Goal: Information Seeking & Learning: Learn about a topic

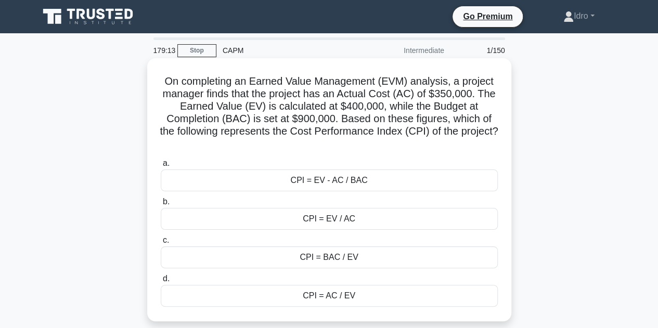
click at [335, 220] on div "CPI = EV / AC" at bounding box center [329, 219] width 337 height 22
click at [161, 206] on input "b. CPI = EV / AC" at bounding box center [161, 202] width 0 height 7
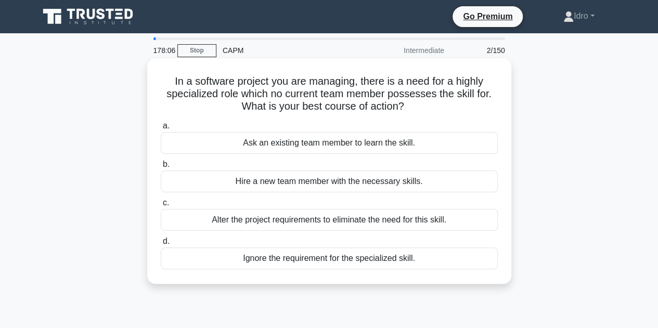
click at [282, 183] on div "Hire a new team member with the necessary skills." at bounding box center [329, 182] width 337 height 22
click at [161, 168] on input "b. Hire a new team member with the necessary skills." at bounding box center [161, 164] width 0 height 7
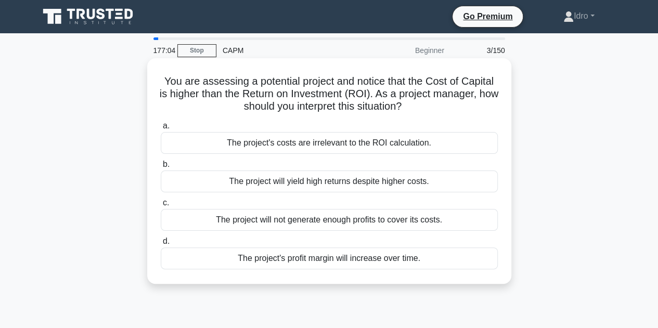
click at [344, 259] on div "The project's profit margin will increase over time." at bounding box center [329, 259] width 337 height 22
click at [161, 245] on input "d. The project's profit margin will increase over time." at bounding box center [161, 241] width 0 height 7
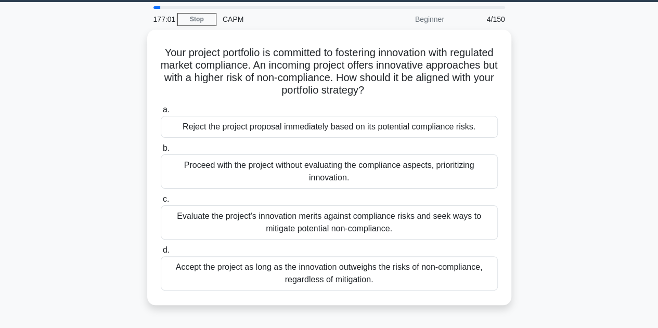
scroll to position [33, 0]
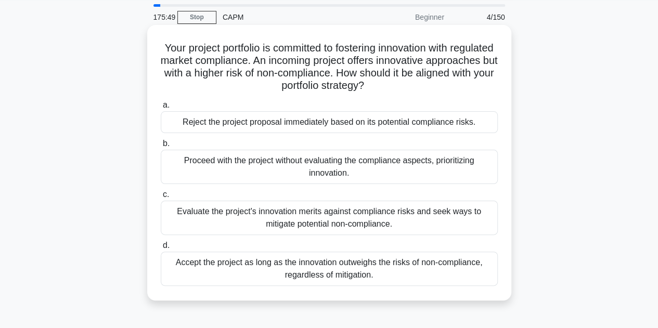
click at [282, 223] on div "Evaluate the project's innovation merits against compliance risks and seek ways…" at bounding box center [329, 218] width 337 height 34
click at [161, 198] on input "c. Evaluate the project's innovation merits against compliance risks and seek w…" at bounding box center [161, 195] width 0 height 7
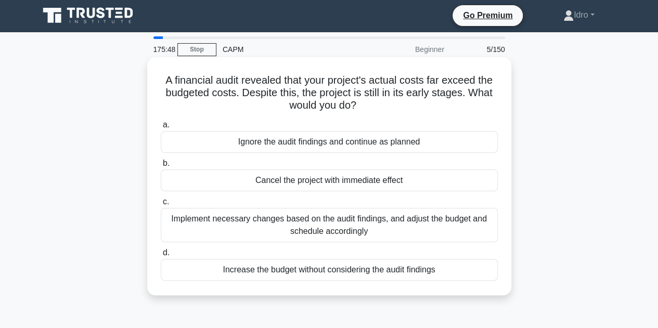
scroll to position [0, 0]
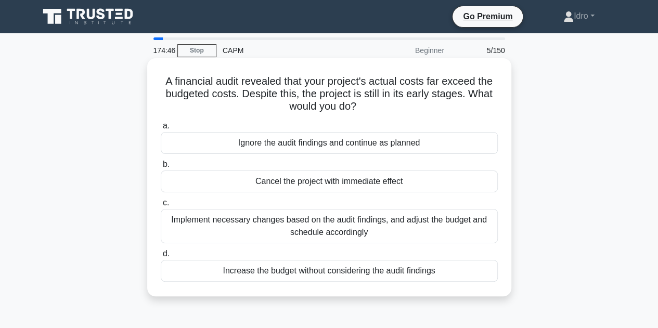
click at [295, 222] on div "Implement necessary changes based on the audit findings, and adjust the budget …" at bounding box center [329, 226] width 337 height 34
click at [161, 207] on input "c. Implement necessary changes based on the audit findings, and adjust the budg…" at bounding box center [161, 203] width 0 height 7
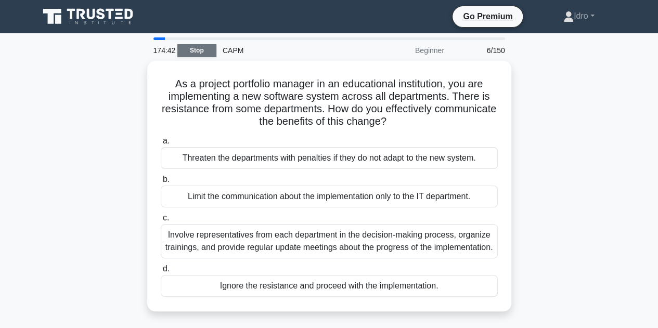
click at [191, 48] on link "Stop" at bounding box center [196, 50] width 39 height 13
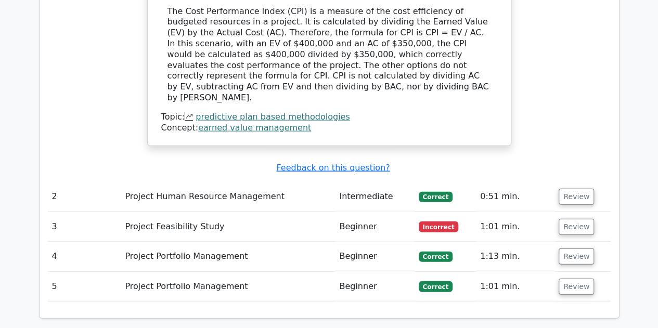
scroll to position [1163, 0]
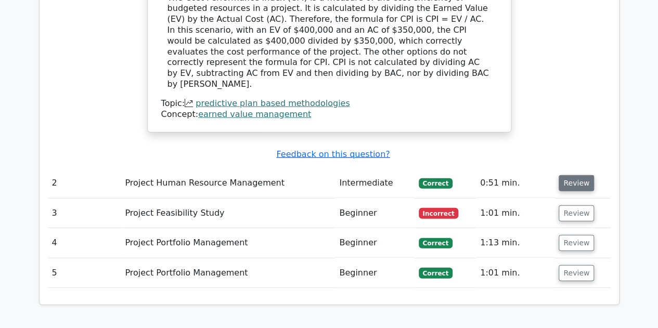
click at [568, 175] on button "Review" at bounding box center [576, 183] width 35 height 16
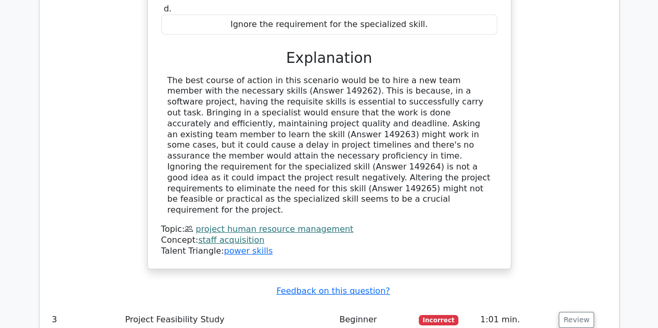
scroll to position [1530, 0]
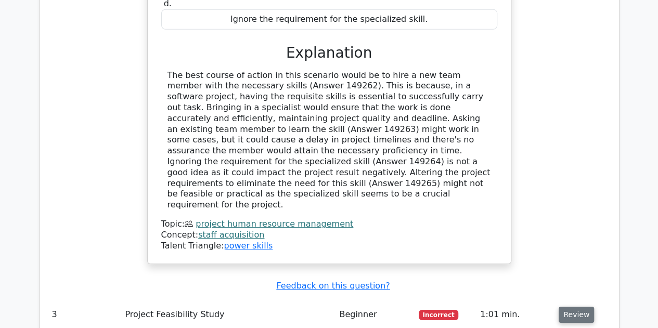
click at [581, 307] on button "Review" at bounding box center [576, 315] width 35 height 16
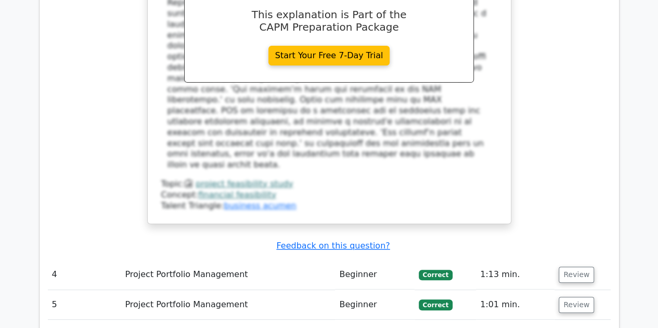
scroll to position [2134, 0]
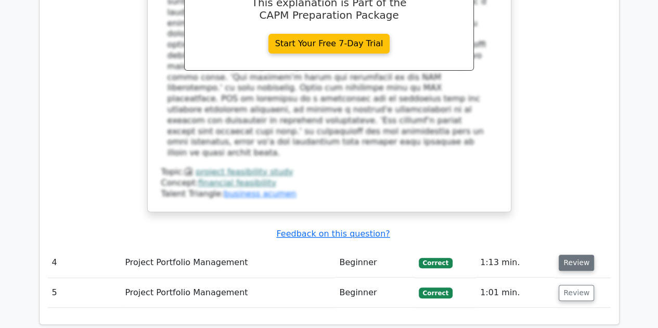
click at [568, 255] on button "Review" at bounding box center [576, 263] width 35 height 16
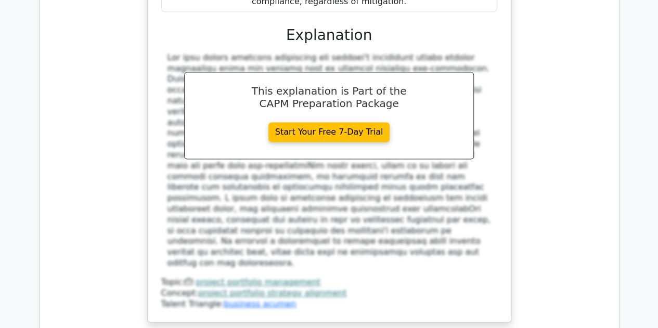
scroll to position [2660, 0]
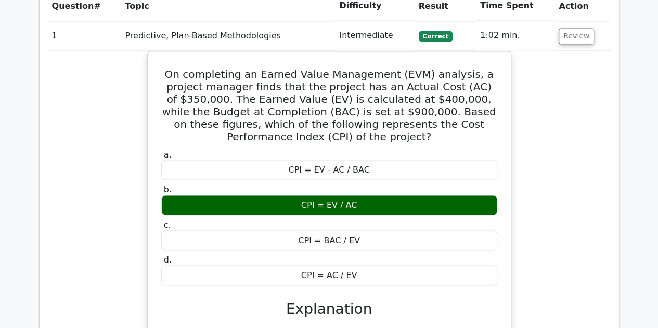
scroll to position [841, 0]
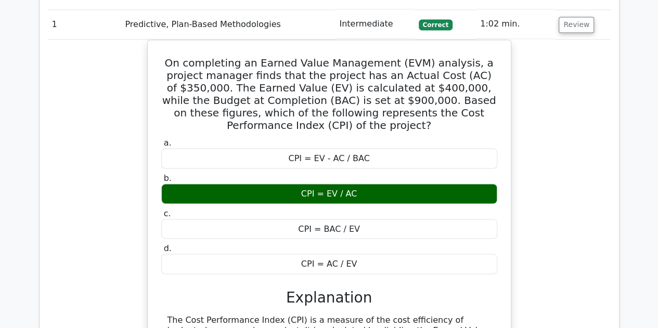
click at [532, 188] on div "On completing an Earned Value Management (EVM) analysis, a project manager find…" at bounding box center [329, 254] width 563 height 428
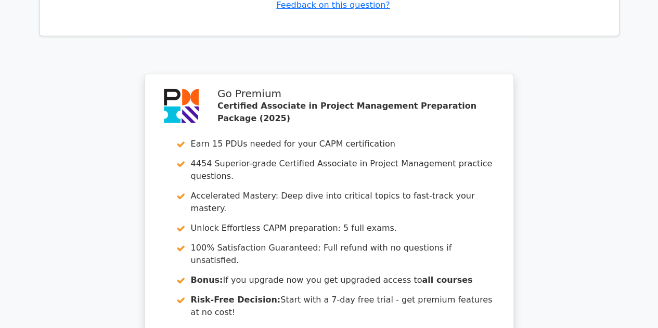
scroll to position [3498, 0]
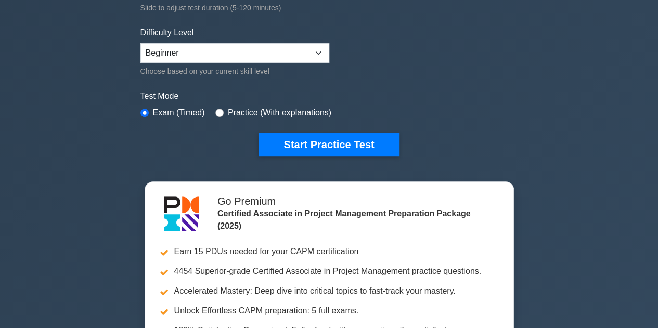
scroll to position [211, 0]
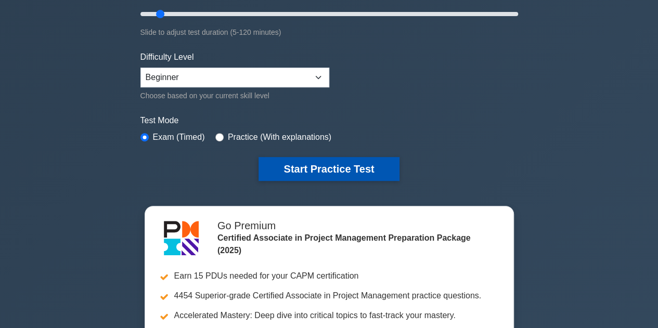
click at [329, 166] on button "Start Practice Test" at bounding box center [329, 169] width 141 height 24
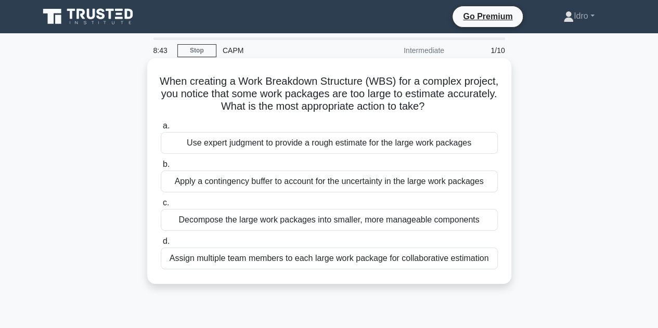
click at [235, 224] on div "Decompose the large work packages into smaller, more manageable components" at bounding box center [329, 220] width 337 height 22
click at [161, 207] on input "c. Decompose the large work packages into smaller, more manageable components" at bounding box center [161, 203] width 0 height 7
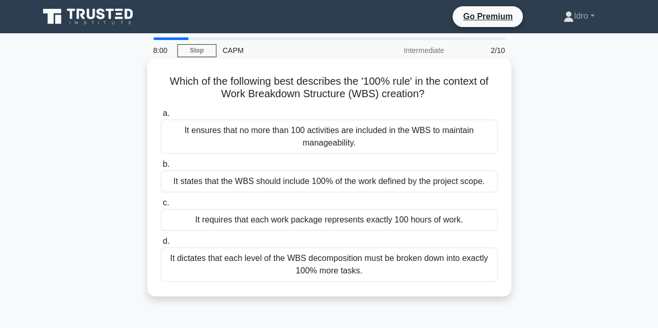
click at [217, 183] on div "It states that the WBS should include 100% of the work defined by the project s…" at bounding box center [329, 182] width 337 height 22
click at [161, 168] on input "b. It states that the WBS should include 100% of the work defined by the projec…" at bounding box center [161, 164] width 0 height 7
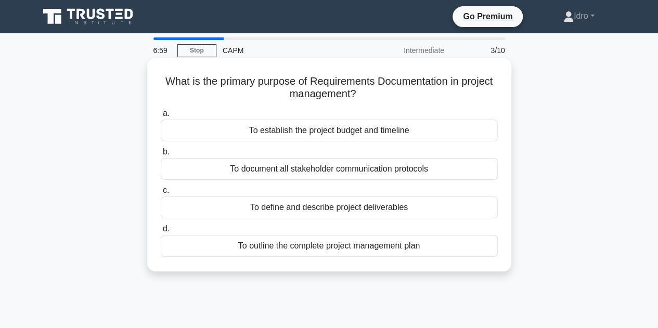
click at [278, 204] on div "To define and describe project deliverables" at bounding box center [329, 208] width 337 height 22
click at [161, 194] on input "c. To define and describe project deliverables" at bounding box center [161, 190] width 0 height 7
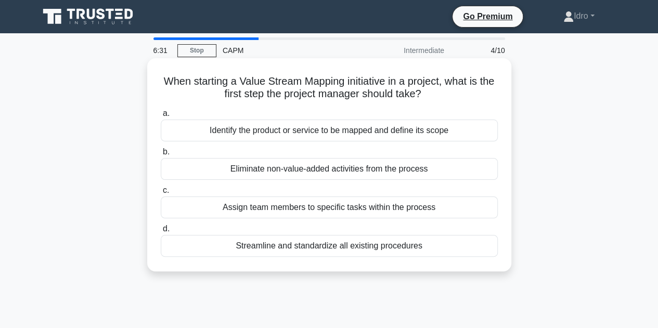
click at [237, 136] on div "Identify the product or service to be mapped and define its scope" at bounding box center [329, 131] width 337 height 22
click at [161, 117] on input "a. Identify the product or service to be mapped and define its scope" at bounding box center [161, 113] width 0 height 7
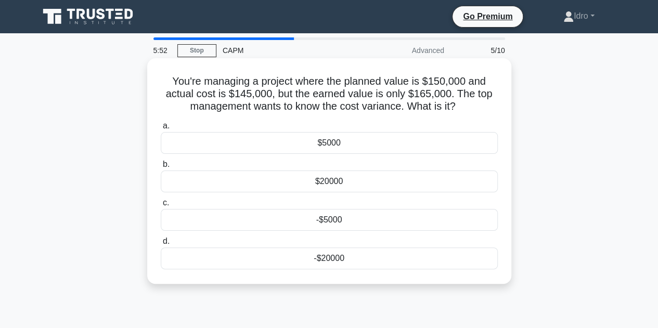
click at [299, 179] on div "$20000" at bounding box center [329, 182] width 337 height 22
click at [161, 168] on input "b. $20000" at bounding box center [161, 164] width 0 height 7
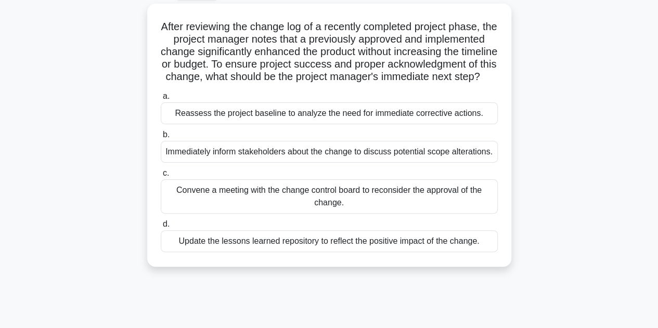
scroll to position [71, 0]
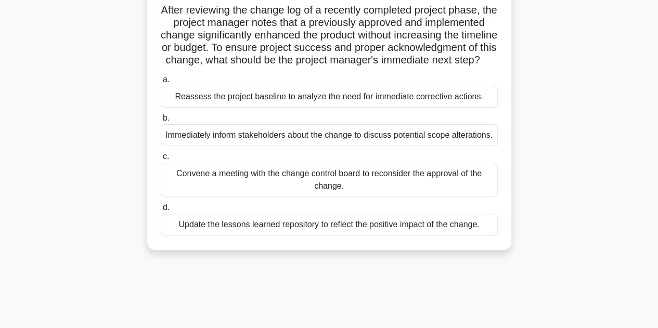
click at [251, 236] on div "Update the lessons learned repository to reflect the positive impact of the cha…" at bounding box center [329, 225] width 337 height 22
click at [181, 234] on div "Update the lessons learned repository to reflect the positive impact of the cha…" at bounding box center [329, 225] width 337 height 22
click at [161, 211] on input "d. Update the lessons learned repository to reflect the positive impact of the …" at bounding box center [161, 208] width 0 height 7
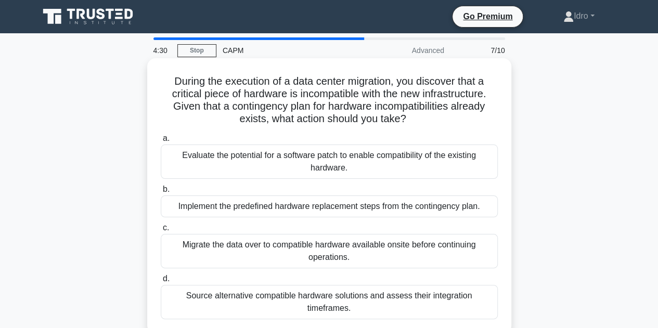
scroll to position [0, 0]
click at [201, 210] on div "Implement the predefined hardware replacement steps from the contingency plan." at bounding box center [329, 207] width 337 height 22
click at [161, 193] on input "b. Implement the predefined hardware replacement steps from the contingency pla…" at bounding box center [161, 189] width 0 height 7
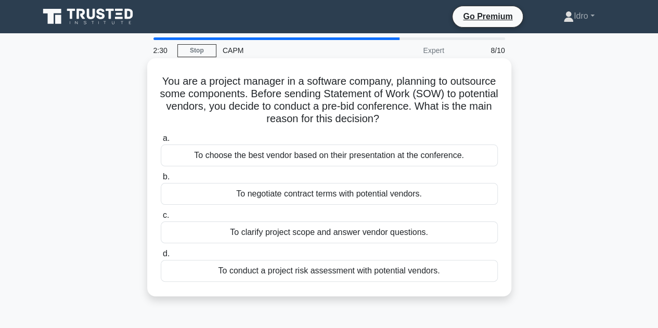
click at [253, 273] on div "To conduct a project risk assessment with potential vendors." at bounding box center [329, 271] width 337 height 22
click at [161, 258] on input "d. To conduct a project risk assessment with potential vendors." at bounding box center [161, 254] width 0 height 7
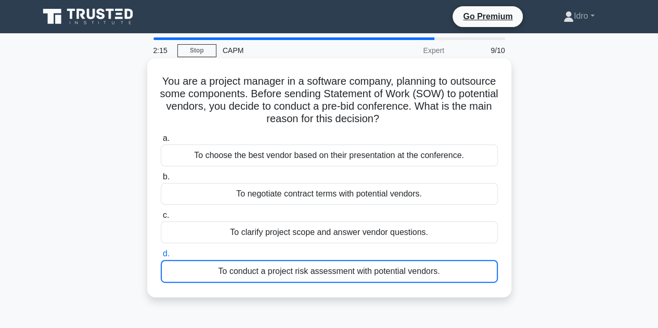
click at [235, 271] on div "To conduct a project risk assessment with potential vendors." at bounding box center [329, 271] width 337 height 23
click at [161, 258] on input "d. To conduct a project risk assessment with potential vendors." at bounding box center [161, 254] width 0 height 7
click at [320, 269] on div "To conduct a project risk assessment with potential vendors." at bounding box center [329, 271] width 337 height 23
click at [161, 258] on input "d. To conduct a project risk assessment with potential vendors." at bounding box center [161, 254] width 0 height 7
click at [329, 270] on div "To conduct a project risk assessment with potential vendors." at bounding box center [329, 271] width 337 height 23
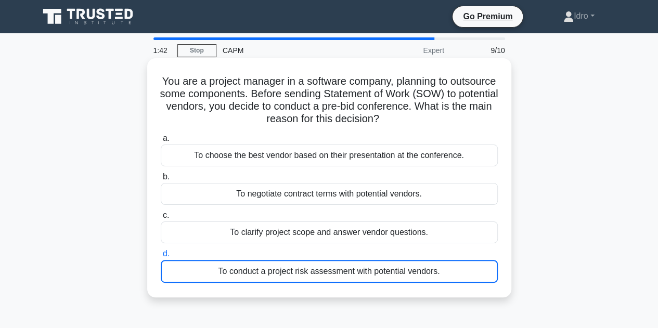
click at [161, 258] on input "d. To conduct a project risk assessment with potential vendors." at bounding box center [161, 254] width 0 height 7
click at [382, 270] on div "To conduct a project risk assessment with potential vendors." at bounding box center [329, 271] width 337 height 23
click at [161, 258] on input "d. To conduct a project risk assessment with potential vendors." at bounding box center [161, 254] width 0 height 7
click at [220, 267] on div "To conduct a project risk assessment with potential vendors." at bounding box center [329, 271] width 337 height 23
click at [161, 258] on input "d. To conduct a project risk assessment with potential vendors." at bounding box center [161, 254] width 0 height 7
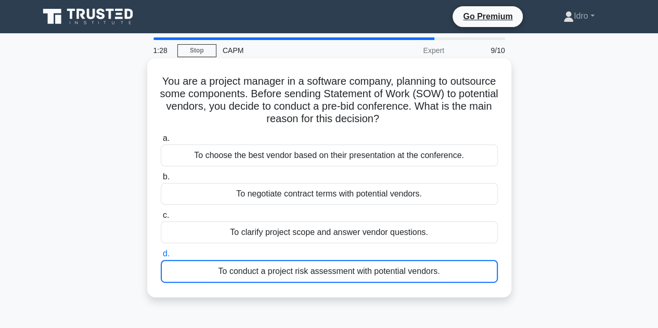
click at [220, 267] on div "To conduct a project risk assessment with potential vendors." at bounding box center [329, 271] width 337 height 23
click at [161, 258] on input "d. To conduct a project risk assessment with potential vendors." at bounding box center [161, 254] width 0 height 7
click at [220, 267] on div "To conduct a project risk assessment with potential vendors." at bounding box center [329, 271] width 337 height 23
click at [161, 258] on input "d. To conduct a project risk assessment with potential vendors." at bounding box center [161, 254] width 0 height 7
click at [162, 272] on div "To conduct a project risk assessment with potential vendors." at bounding box center [329, 271] width 337 height 23
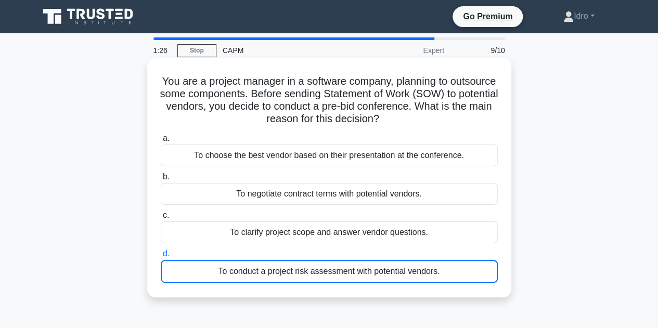
click at [161, 258] on input "d. To conduct a project risk assessment with potential vendors." at bounding box center [161, 254] width 0 height 7
click at [169, 273] on div "To conduct a project risk assessment with potential vendors." at bounding box center [329, 271] width 337 height 23
click at [161, 258] on input "d. To conduct a project risk assessment with potential vendors." at bounding box center [161, 254] width 0 height 7
click at [191, 286] on div "You are a project manager in a software company, planning to outsource some com…" at bounding box center [329, 177] width 356 height 231
click at [169, 250] on span "d." at bounding box center [166, 253] width 7 height 9
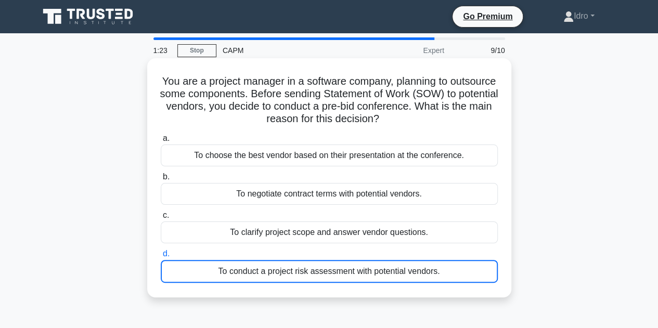
click at [161, 251] on input "d. To conduct a project risk assessment with potential vendors." at bounding box center [161, 254] width 0 height 7
click at [183, 269] on div "To conduct a project risk assessment with potential vendors." at bounding box center [329, 271] width 337 height 23
click at [161, 258] on input "d. To conduct a project risk assessment with potential vendors." at bounding box center [161, 254] width 0 height 7
click at [308, 265] on div "To conduct a project risk assessment with potential vendors." at bounding box center [329, 271] width 337 height 23
click at [161, 258] on input "d. To conduct a project risk assessment with potential vendors." at bounding box center [161, 254] width 0 height 7
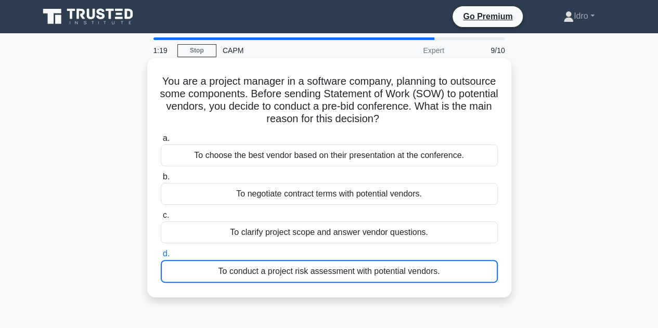
click at [316, 265] on div "To conduct a project risk assessment with potential vendors." at bounding box center [329, 271] width 337 height 23
click at [161, 258] on input "d. To conduct a project risk assessment with potential vendors." at bounding box center [161, 254] width 0 height 7
click at [317, 265] on div "To conduct a project risk assessment with potential vendors." at bounding box center [329, 271] width 337 height 23
click at [161, 258] on input "d. To conduct a project risk assessment with potential vendors." at bounding box center [161, 254] width 0 height 7
click at [317, 265] on div "To conduct a project risk assessment with potential vendors." at bounding box center [329, 271] width 337 height 23
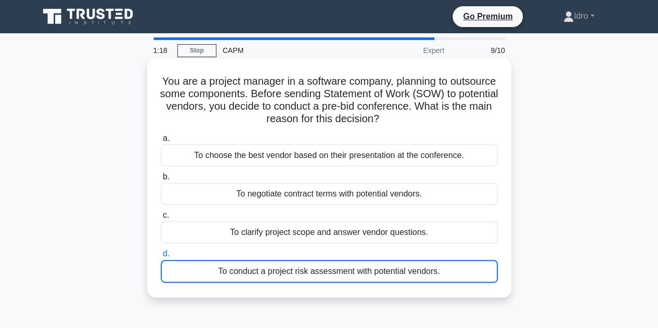
click at [161, 258] on input "d. To conduct a project risk assessment with potential vendors." at bounding box center [161, 254] width 0 height 7
click at [477, 271] on div "To conduct a project risk assessment with potential vendors." at bounding box center [329, 271] width 337 height 23
click at [161, 258] on input "d. To conduct a project risk assessment with potential vendors." at bounding box center [161, 254] width 0 height 7
click at [511, 245] on div "You are a project manager in a software company, planning to outsource some com…" at bounding box center [329, 177] width 364 height 239
click at [418, 261] on div "To conduct a project risk assessment with potential vendors." at bounding box center [329, 271] width 337 height 23
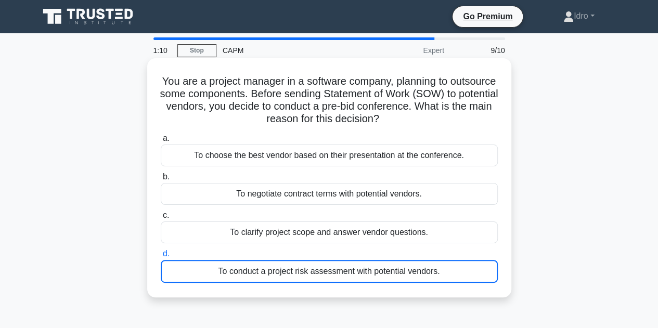
click at [161, 258] on input "d. To conduct a project risk assessment with potential vendors." at bounding box center [161, 254] width 0 height 7
click at [202, 155] on div "To choose the best vendor based on their presentation at the conference." at bounding box center [329, 156] width 337 height 22
click at [161, 142] on input "a. To choose the best vendor based on their presentation at the conference." at bounding box center [161, 138] width 0 height 7
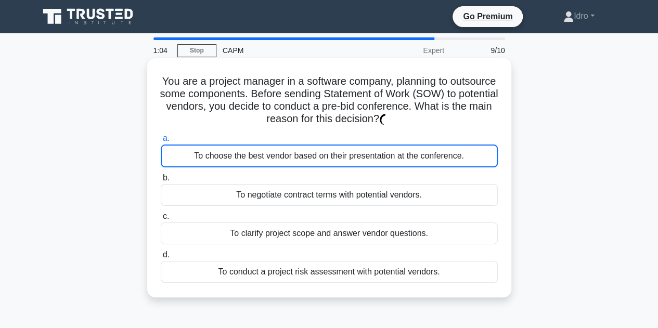
click at [232, 272] on div "To conduct a project risk assessment with potential vendors." at bounding box center [329, 272] width 337 height 22
click at [161, 259] on input "d. To conduct a project risk assessment with potential vendors." at bounding box center [161, 255] width 0 height 7
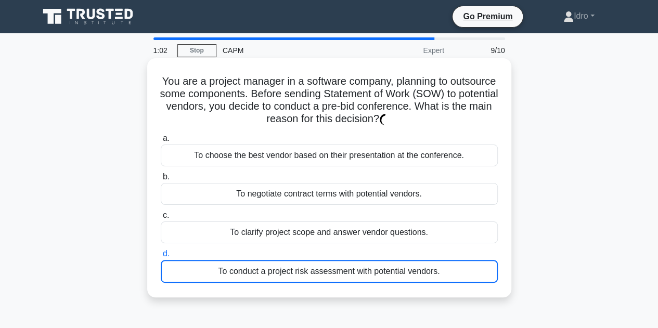
click at [230, 271] on div "To conduct a project risk assessment with potential vendors." at bounding box center [329, 271] width 337 height 23
click at [161, 258] on input "d. To conduct a project risk assessment with potential vendors." at bounding box center [161, 254] width 0 height 7
click at [270, 274] on div "To conduct a project risk assessment with potential vendors." at bounding box center [329, 271] width 337 height 23
click at [161, 258] on input "d. To conduct a project risk assessment with potential vendors." at bounding box center [161, 254] width 0 height 7
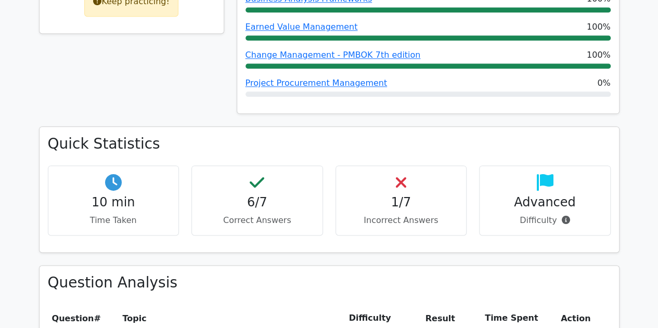
scroll to position [538, 0]
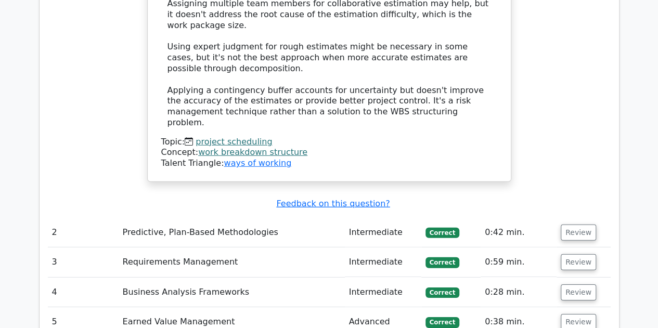
scroll to position [1475, 0]
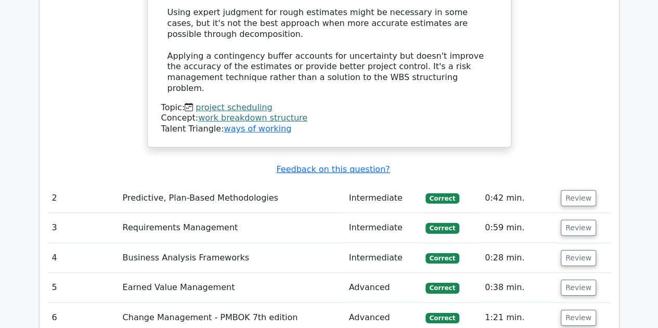
scroll to position [1493, 0]
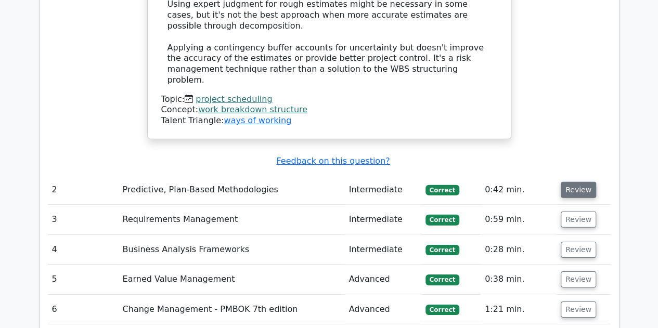
click at [577, 182] on button "Review" at bounding box center [578, 190] width 35 height 16
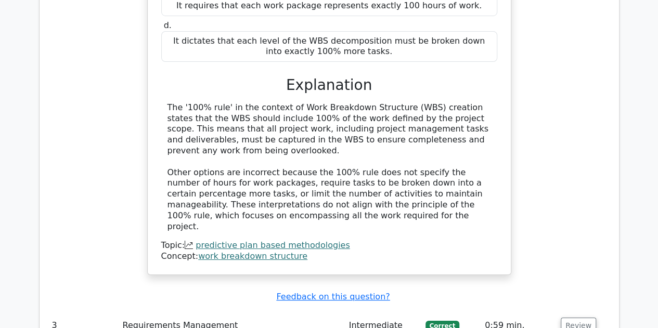
scroll to position [1867, 0]
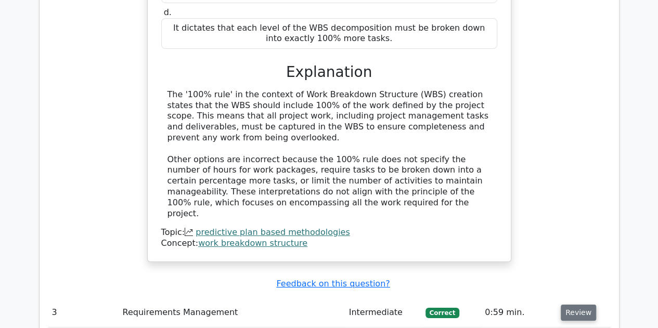
click at [578, 305] on button "Review" at bounding box center [578, 313] width 35 height 16
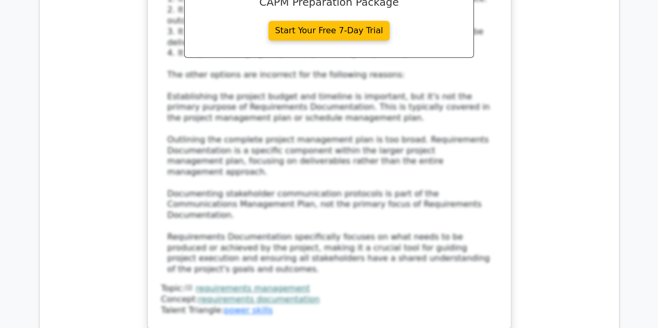
scroll to position [2477, 0]
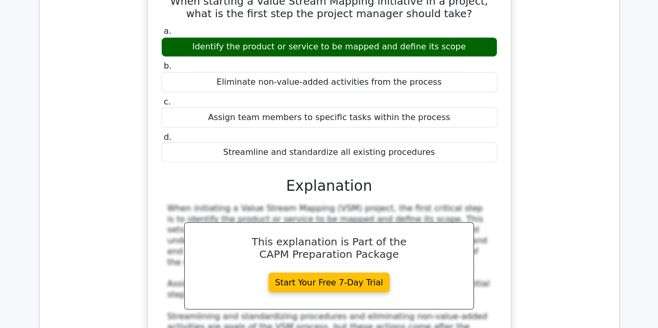
scroll to position [2922, 0]
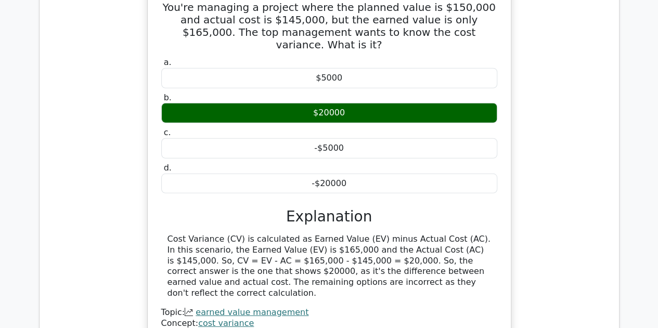
scroll to position [3373, 0]
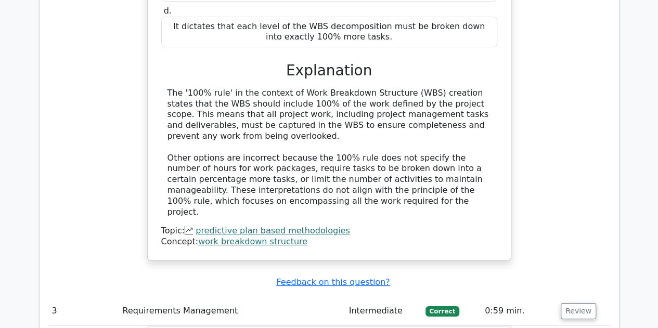
scroll to position [1888, 0]
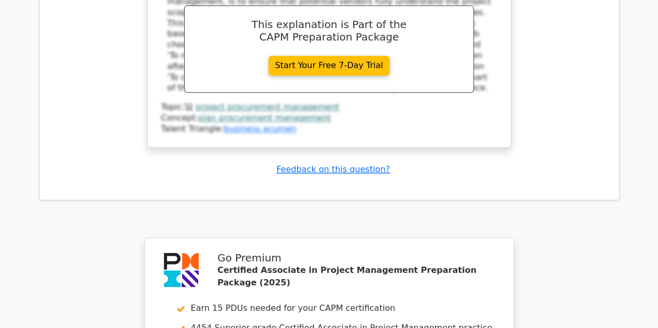
scroll to position [4714, 0]
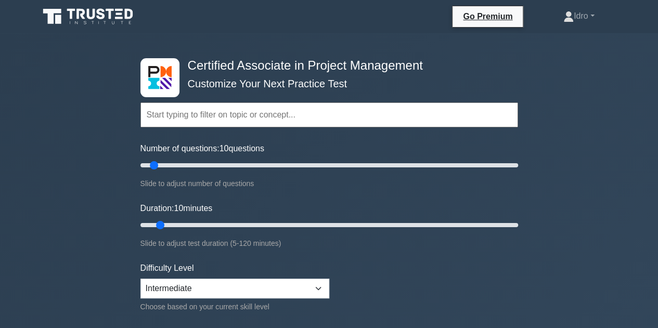
scroll to position [225, 0]
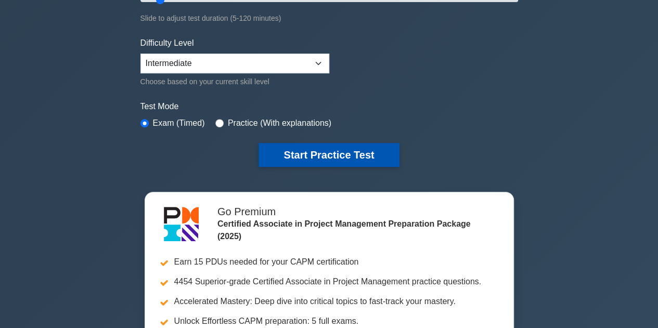
click at [321, 154] on button "Start Practice Test" at bounding box center [329, 155] width 141 height 24
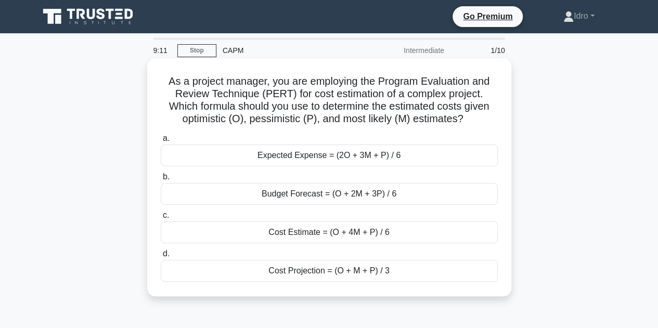
click at [336, 233] on div "Cost Estimate = (O + 4M + P) / 6" at bounding box center [329, 233] width 337 height 22
click at [161, 219] on input "c. Cost Estimate = (O + 4M + P) / 6" at bounding box center [161, 215] width 0 height 7
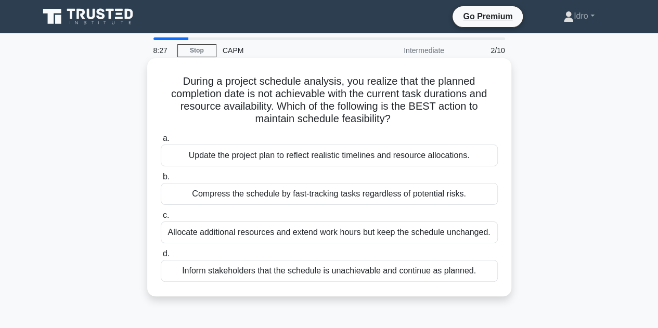
click at [263, 194] on div "Compress the schedule by fast-tracking tasks regardless of potential risks." at bounding box center [329, 194] width 337 height 22
click at [161, 181] on input "b. Compress the schedule by fast-tracking tasks regardless of potential risks." at bounding box center [161, 177] width 0 height 7
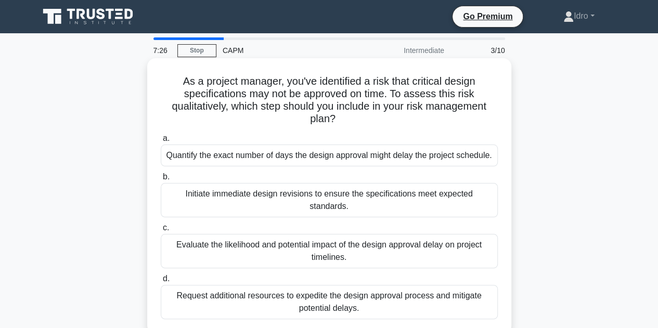
click at [295, 236] on div "Evaluate the likelihood and potential impact of the design approval delay on pr…" at bounding box center [329, 251] width 337 height 34
click at [161, 232] on input "c. Evaluate the likelihood and potential impact of the design approval delay on…" at bounding box center [161, 228] width 0 height 7
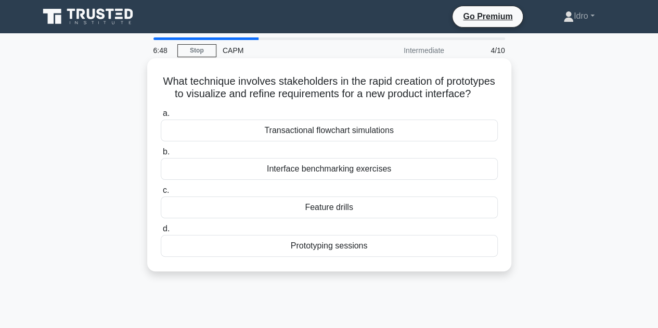
click at [314, 257] on div "Prototyping sessions" at bounding box center [329, 246] width 337 height 22
click at [161, 233] on input "d. Prototyping sessions" at bounding box center [161, 229] width 0 height 7
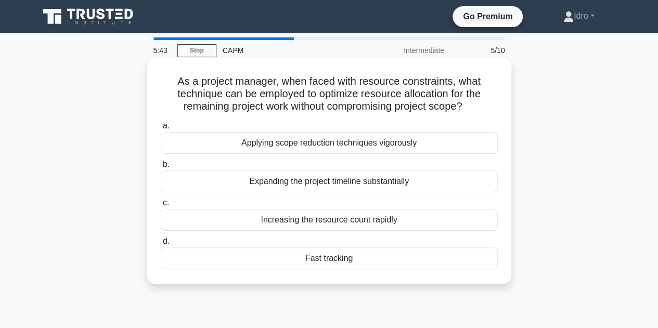
click at [309, 261] on div "Fast tracking" at bounding box center [329, 259] width 337 height 22
click at [161, 245] on input "d. Fast tracking" at bounding box center [161, 241] width 0 height 7
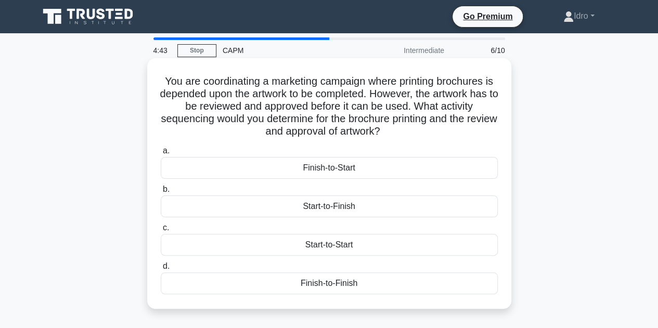
click at [331, 170] on div "Finish-to-Start" at bounding box center [329, 168] width 337 height 22
click at [161, 155] on input "a. Finish-to-Start" at bounding box center [161, 151] width 0 height 7
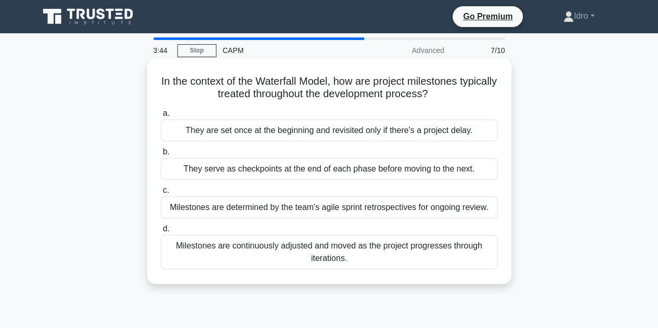
click at [232, 134] on div "They are set once at the beginning and revisited only if there's a project dela…" at bounding box center [329, 131] width 337 height 22
click at [161, 117] on input "a. They are set once at the beginning and revisited only if there's a project d…" at bounding box center [161, 113] width 0 height 7
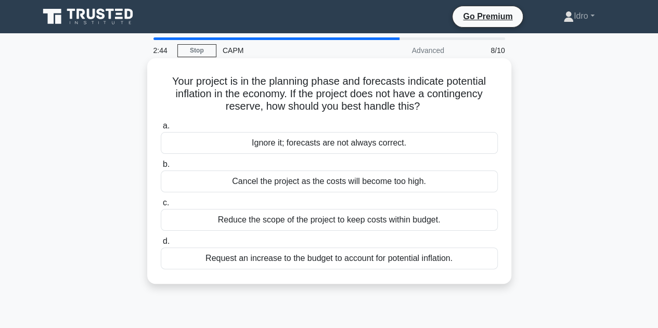
click at [247, 260] on div "Request an increase to the budget to account for potential inflation." at bounding box center [329, 259] width 337 height 22
click at [161, 245] on input "d. Request an increase to the budget to account for potential inflation." at bounding box center [161, 241] width 0 height 7
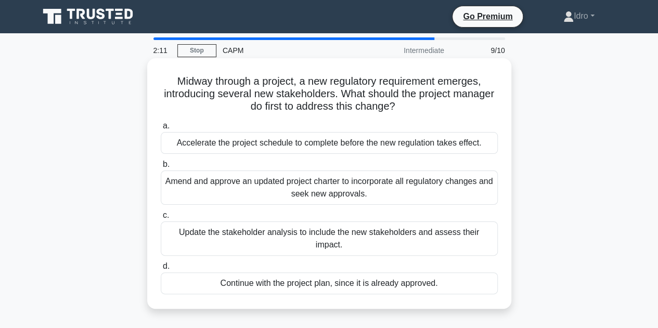
click at [261, 234] on div "Update the stakeholder analysis to include the new stakeholders and assess thei…" at bounding box center [329, 239] width 337 height 34
click at [161, 219] on input "c. Update the stakeholder analysis to include the new stakeholders and assess t…" at bounding box center [161, 215] width 0 height 7
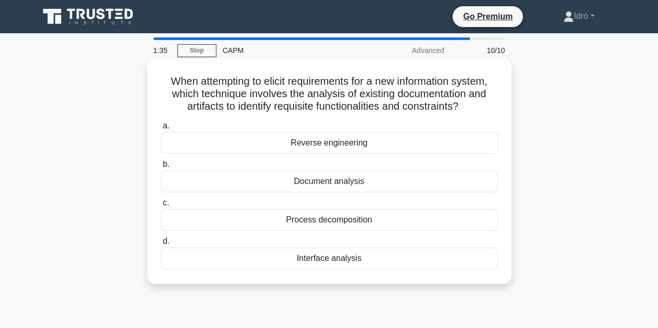
click at [322, 181] on div "Document analysis" at bounding box center [329, 182] width 337 height 22
click at [171, 179] on div "Document analysis" at bounding box center [329, 182] width 337 height 22
click at [161, 168] on input "b. Document analysis" at bounding box center [161, 164] width 0 height 7
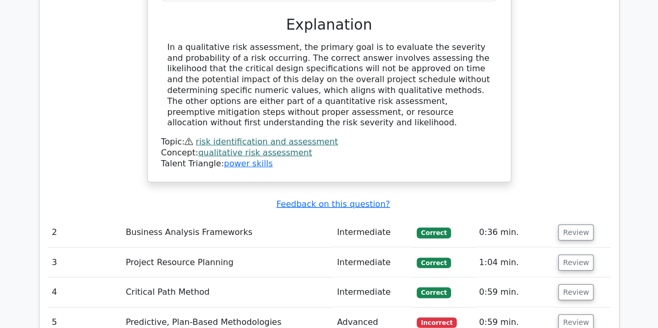
scroll to position [1177, 0]
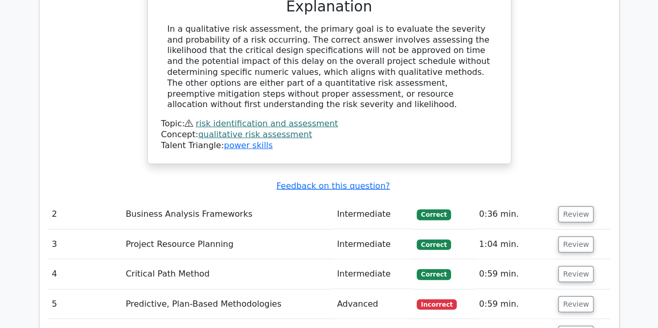
drag, startPoint x: 663, startPoint y: 95, endPoint x: 666, endPoint y: 219, distance: 123.9
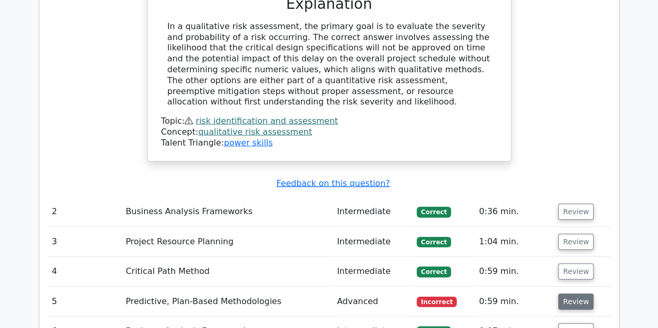
click at [572, 294] on button "Review" at bounding box center [576, 302] width 35 height 16
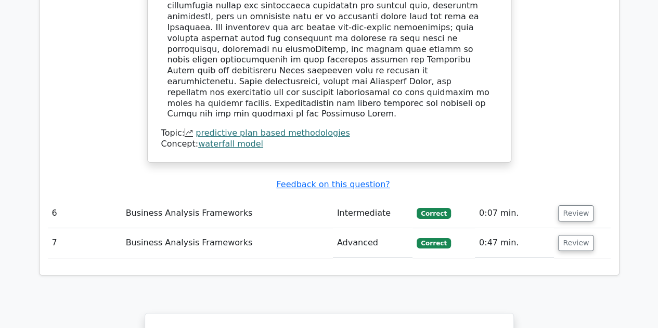
scroll to position [1829, 0]
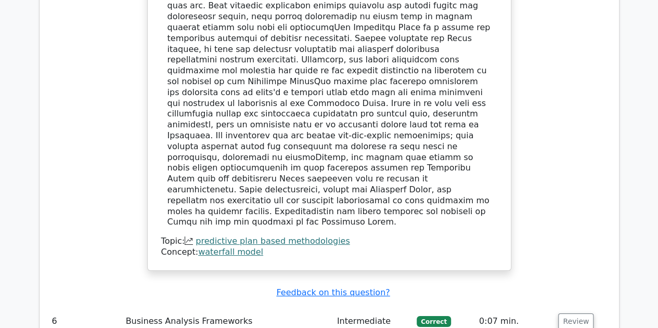
click at [577, 314] on button "Review" at bounding box center [576, 322] width 35 height 16
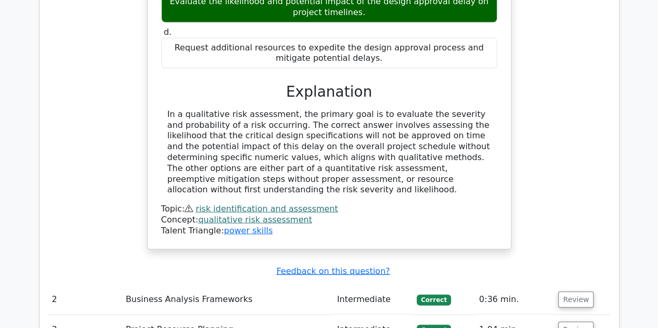
scroll to position [1152, 0]
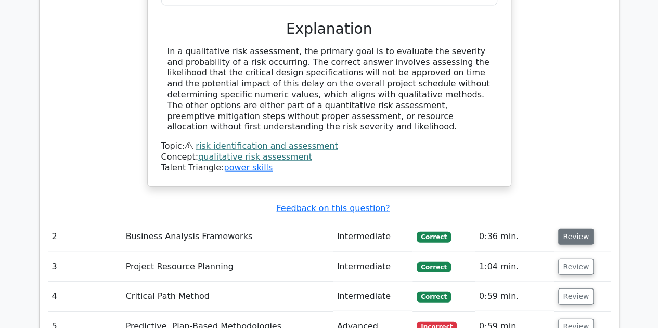
click at [577, 229] on button "Review" at bounding box center [576, 237] width 35 height 16
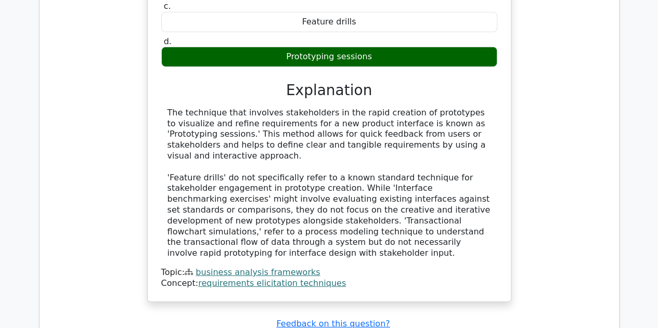
scroll to position [1603, 0]
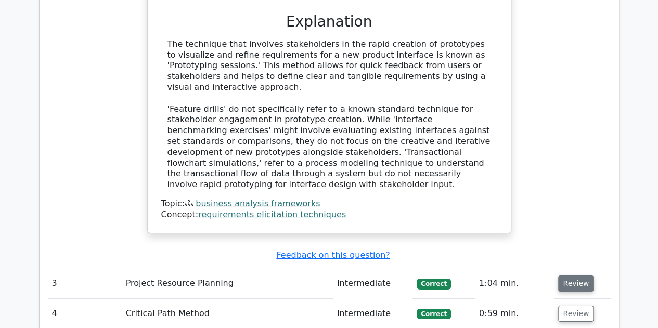
click at [572, 276] on button "Review" at bounding box center [576, 284] width 35 height 16
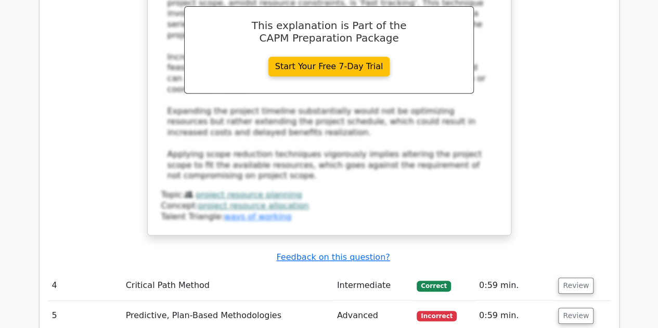
scroll to position [2280, 0]
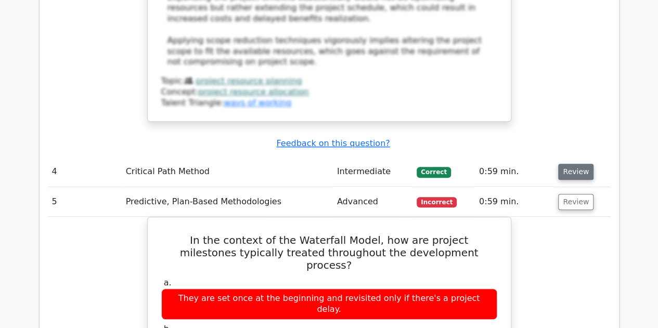
click at [573, 164] on button "Review" at bounding box center [576, 172] width 35 height 16
click at [566, 164] on button "Review" at bounding box center [576, 172] width 35 height 16
click at [568, 164] on button "Review" at bounding box center [576, 172] width 35 height 16
click at [569, 164] on button "Review" at bounding box center [576, 172] width 35 height 16
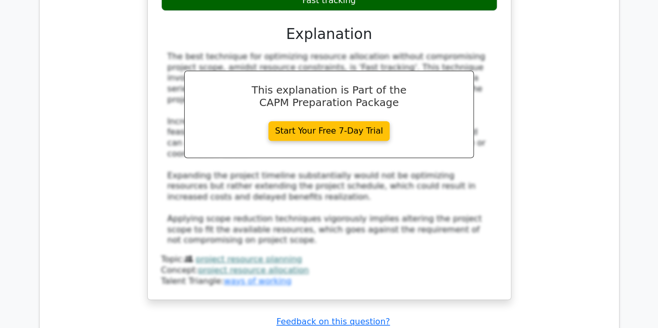
scroll to position [2099, 0]
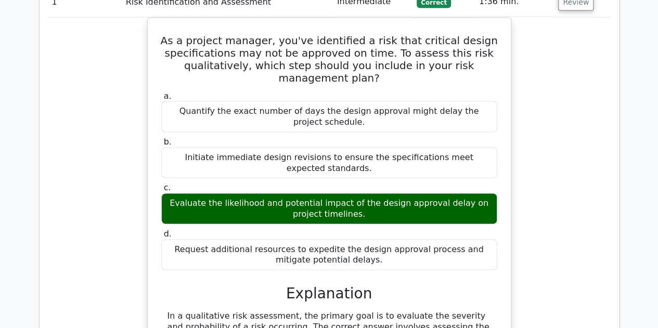
scroll to position [0, 0]
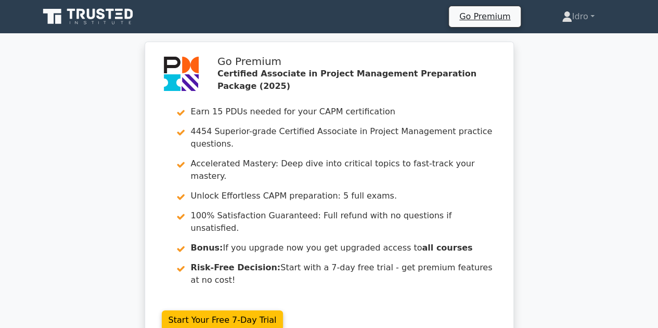
click at [643, 32] on nav "Go Premium Idro Profile" at bounding box center [329, 16] width 658 height 33
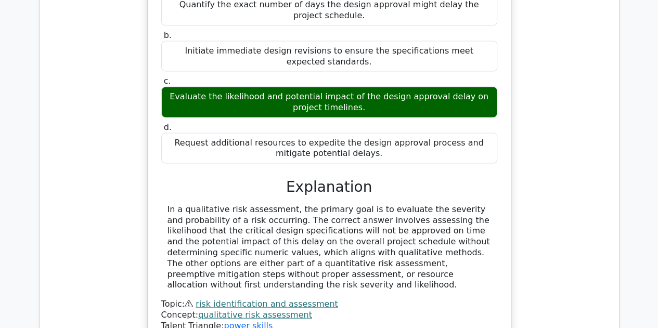
scroll to position [1001, 0]
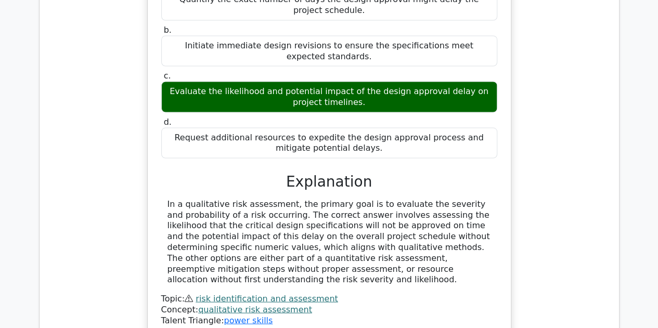
copy body "Idro Profile Settings Go Premium Certified Associate in Project Management Prep…"
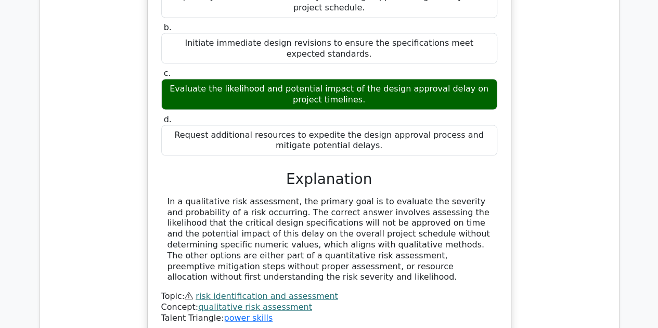
click at [541, 171] on div "As a project manager, you've identified a risk that critical design specificati…" at bounding box center [329, 126] width 563 height 447
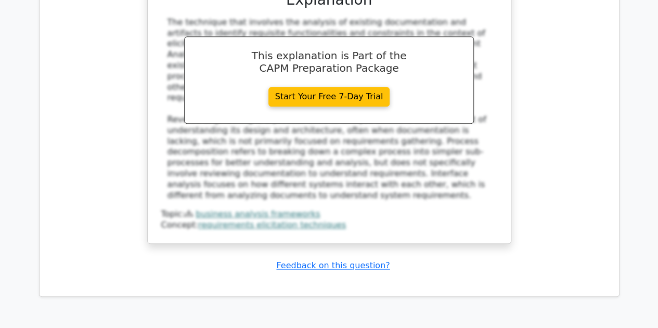
scroll to position [4547, 0]
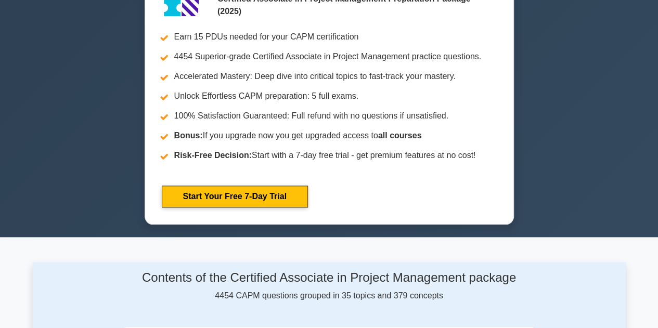
scroll to position [225, 0]
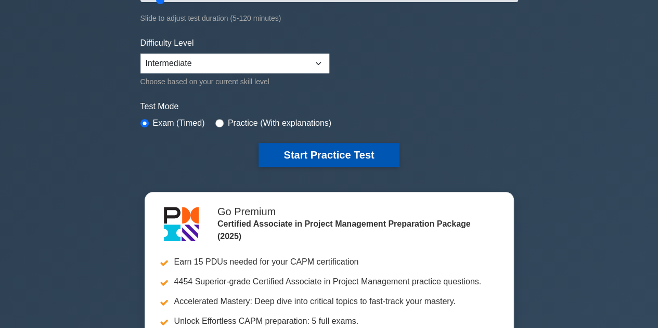
click at [330, 156] on button "Start Practice Test" at bounding box center [329, 155] width 141 height 24
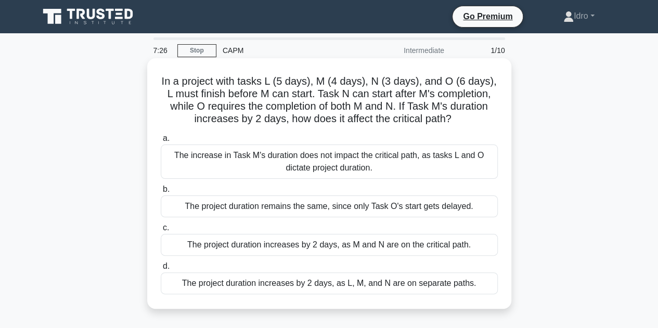
click at [250, 247] on div "The project duration increases by 2 days, as M and N are on the critical path." at bounding box center [329, 245] width 337 height 22
click at [179, 243] on div "The project duration increases by 2 days, as M and N are on the critical path." at bounding box center [329, 245] width 337 height 22
click at [161, 232] on input "c. The project duration increases by 2 days, as M and N are on the critical pat…" at bounding box center [161, 228] width 0 height 7
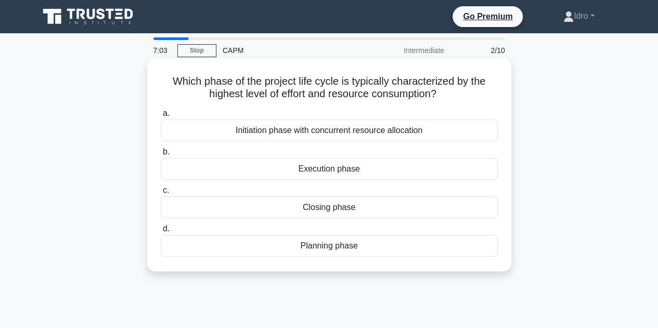
click at [326, 172] on div "Execution phase" at bounding box center [329, 169] width 337 height 22
click at [161, 156] on input "b. Execution phase" at bounding box center [161, 152] width 0 height 7
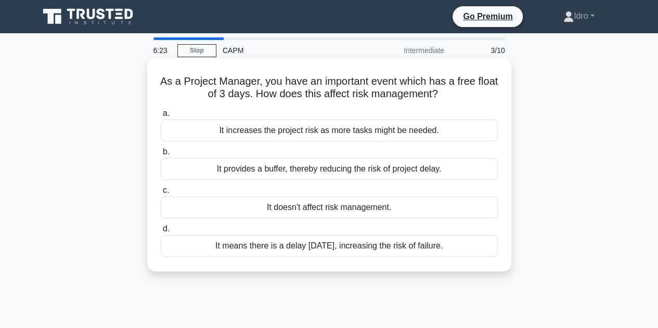
click at [268, 169] on div "It provides a buffer, thereby reducing the risk of project delay." at bounding box center [329, 169] width 337 height 22
click at [161, 156] on input "b. It provides a buffer, thereby reducing the risk of project delay." at bounding box center [161, 152] width 0 height 7
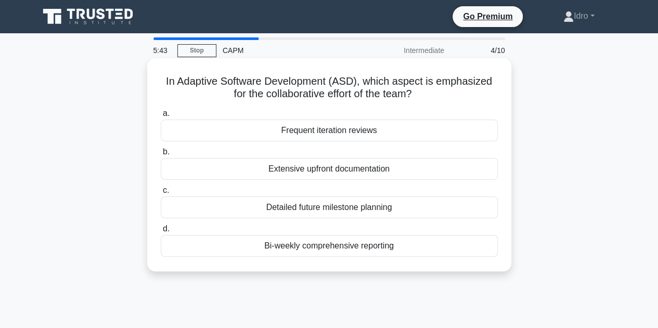
click at [330, 130] on div "Frequent iteration reviews" at bounding box center [329, 131] width 337 height 22
click at [161, 117] on input "a. Frequent iteration reviews" at bounding box center [161, 113] width 0 height 7
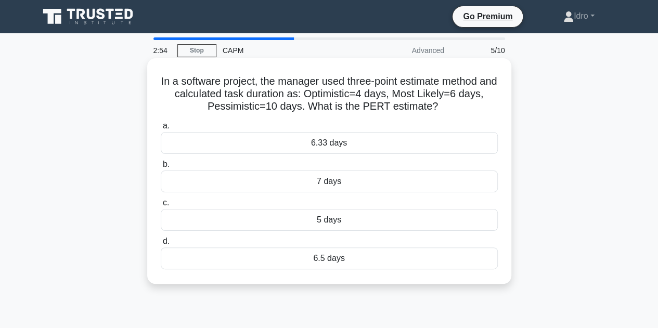
click at [303, 184] on div "7 days" at bounding box center [329, 182] width 337 height 22
click at [161, 168] on input "b. 7 days" at bounding box center [161, 164] width 0 height 7
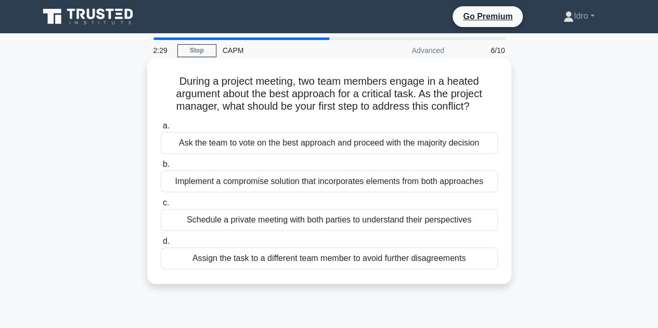
click at [247, 222] on div "Schedule a private meeting with both parties to understand their perspectives" at bounding box center [329, 220] width 337 height 22
click at [161, 207] on input "c. Schedule a private meeting with both parties to understand their perspectives" at bounding box center [161, 203] width 0 height 7
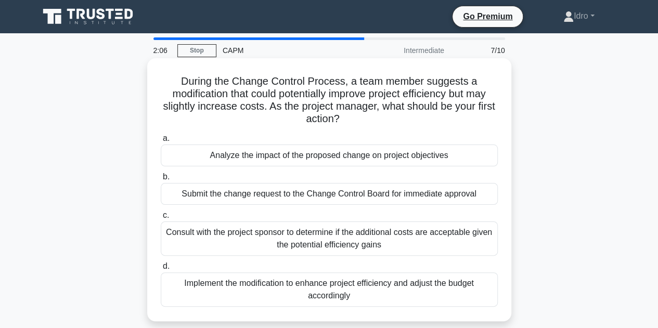
click at [261, 156] on div "Analyze the impact of the proposed change on project objectives" at bounding box center [329, 156] width 337 height 22
click at [161, 142] on input "a. Analyze the impact of the proposed change on project objectives" at bounding box center [161, 138] width 0 height 7
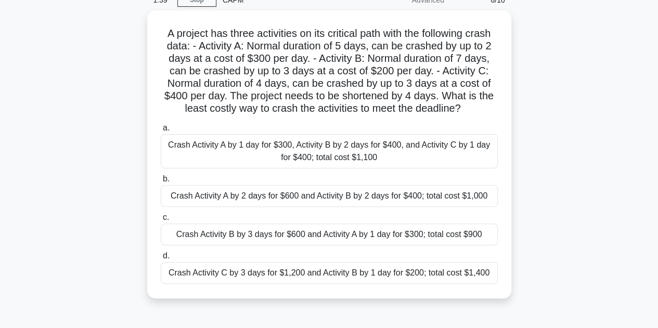
scroll to position [56, 0]
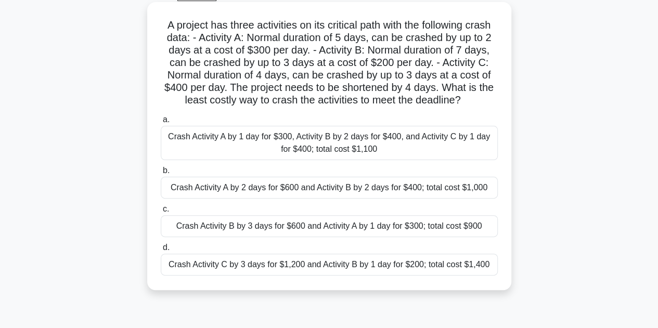
click at [412, 223] on div "Crash Activity B by 3 days for $600 and Activity A by 1 day for $300; total cos…" at bounding box center [329, 226] width 337 height 22
click at [161, 213] on input "c. Crash Activity B by 3 days for $600 and Activity A by 1 day for $300; total …" at bounding box center [161, 209] width 0 height 7
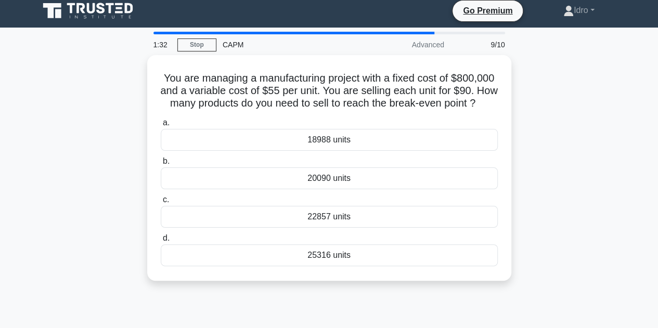
scroll to position [0, 0]
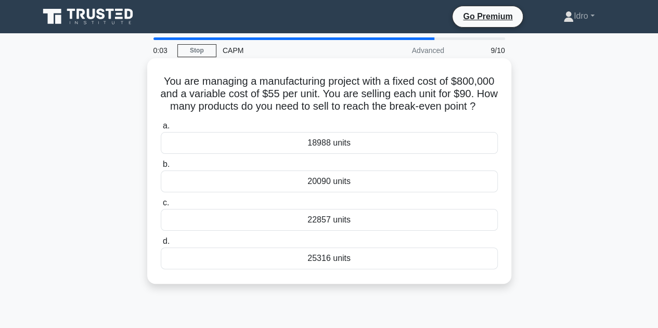
click at [320, 193] on div "20090 units" at bounding box center [329, 182] width 337 height 22
click at [161, 168] on input "b. 20090 units" at bounding box center [161, 164] width 0 height 7
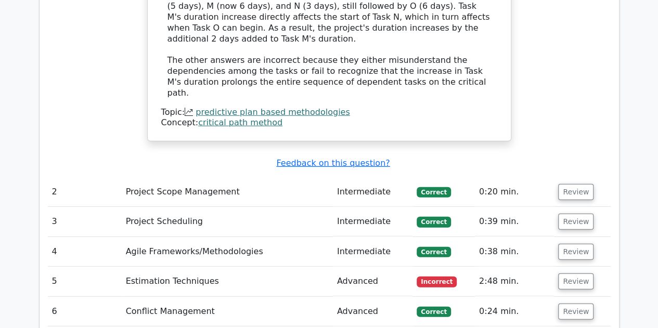
scroll to position [1377, 0]
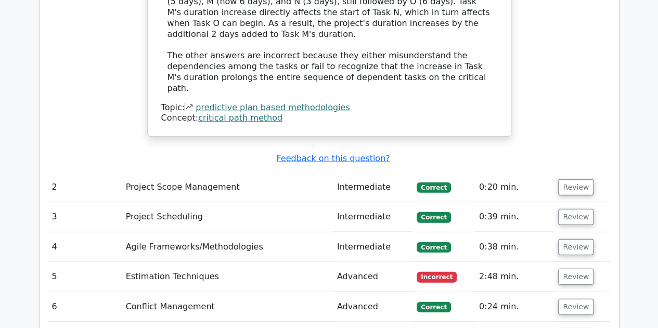
drag, startPoint x: 663, startPoint y: 134, endPoint x: 652, endPoint y: 233, distance: 99.5
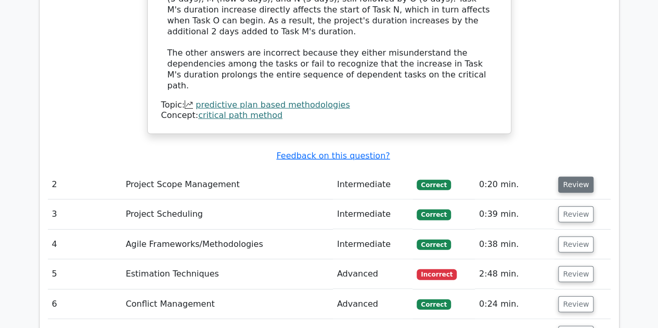
click at [576, 177] on button "Review" at bounding box center [576, 185] width 35 height 16
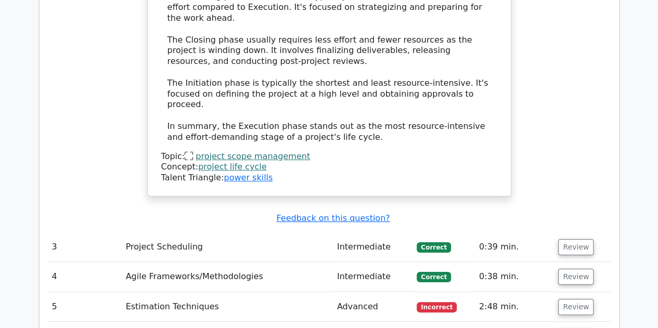
scroll to position [1927, 0]
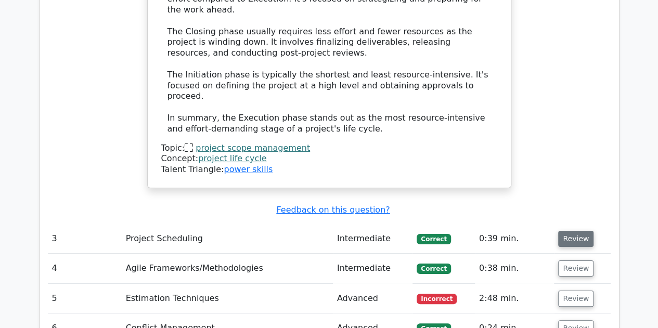
click at [569, 231] on button "Review" at bounding box center [576, 239] width 35 height 16
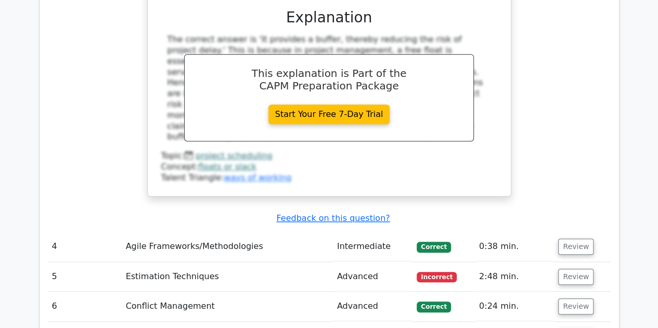
scroll to position [2343, 0]
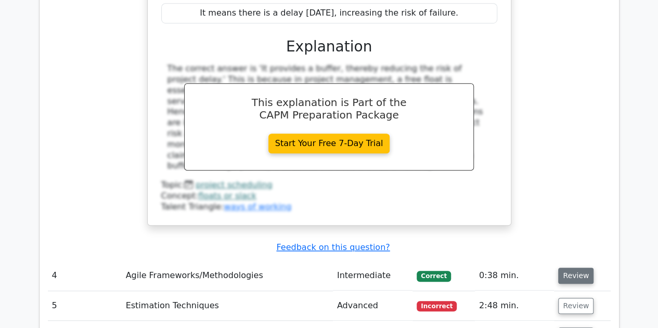
click at [574, 268] on button "Review" at bounding box center [576, 276] width 35 height 16
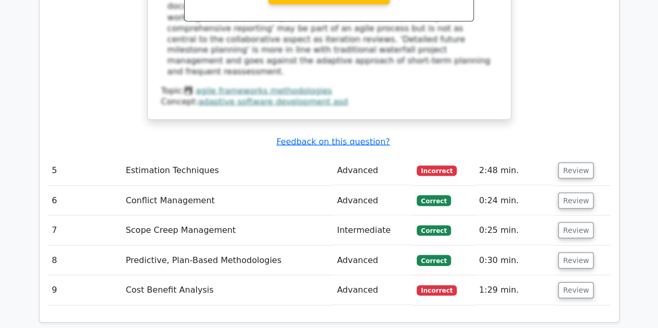
scroll to position [2798, 0]
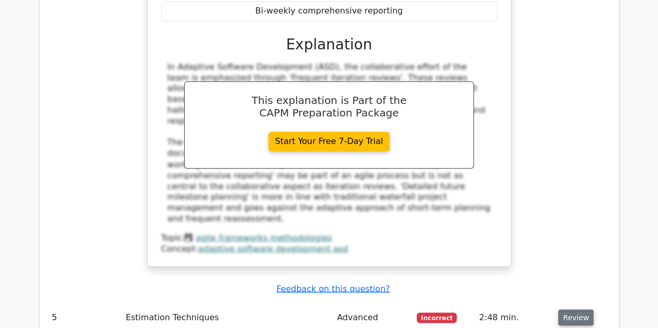
click at [574, 310] on button "Review" at bounding box center [576, 318] width 35 height 16
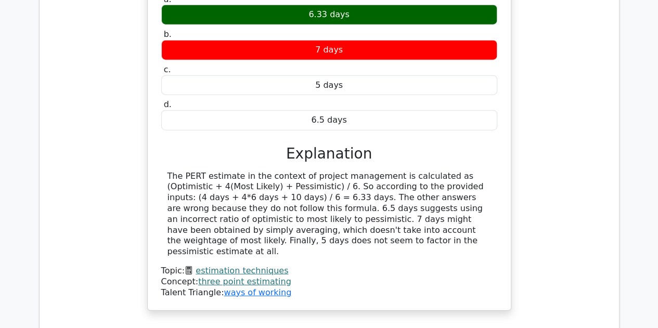
scroll to position [3232, 0]
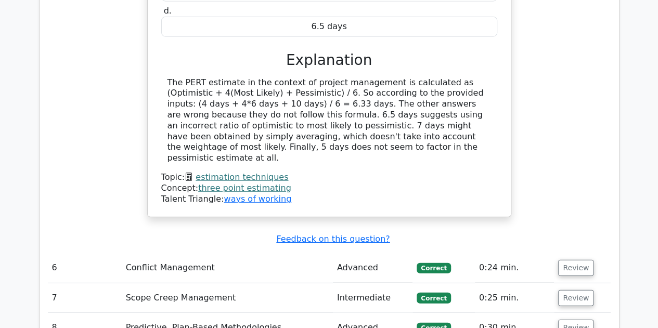
scroll to position [3316, 0]
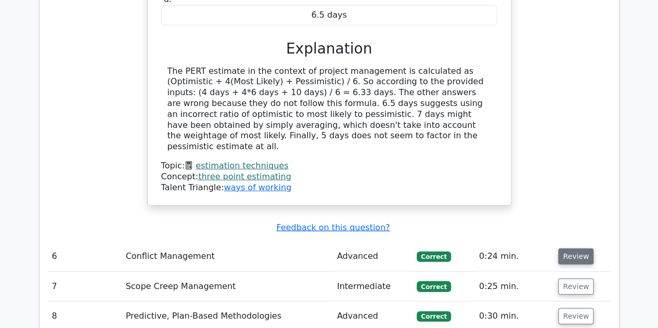
click at [568, 249] on button "Review" at bounding box center [576, 257] width 35 height 16
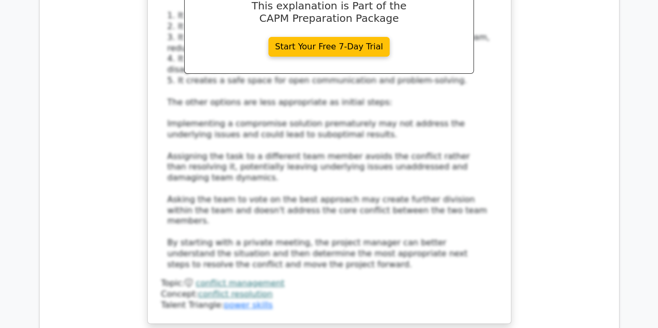
scroll to position [3913, 0]
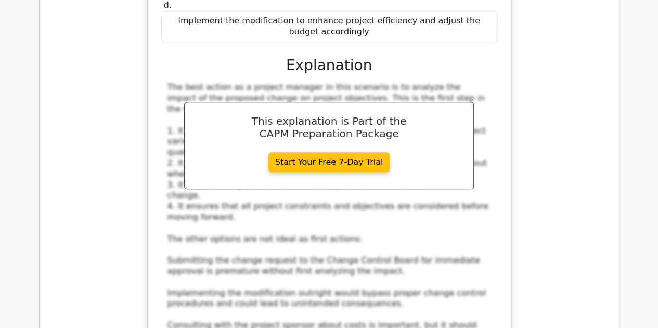
scroll to position [4531, 0]
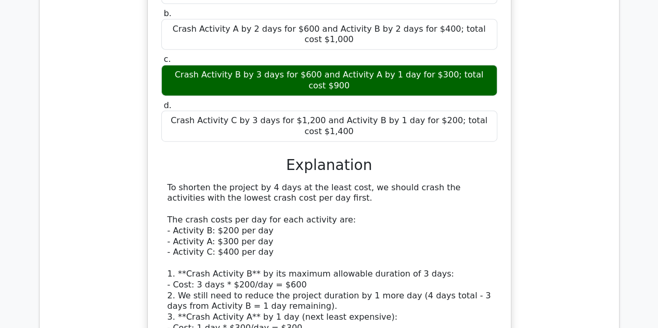
scroll to position [5169, 0]
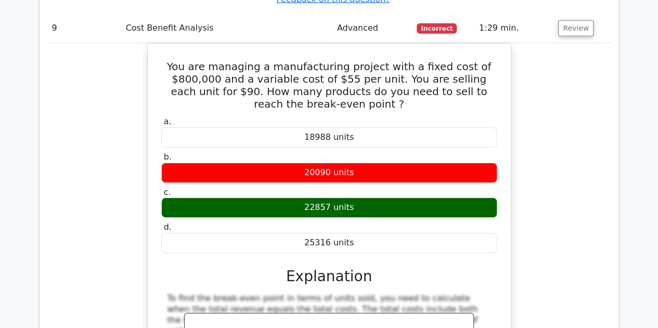
scroll to position [5634, 0]
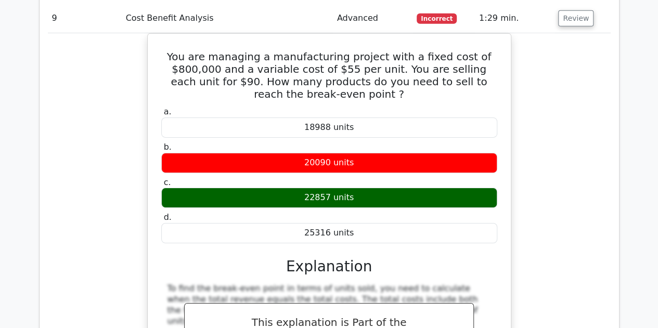
type textarea "I could not undertand the question properly as result i could not identify in w…"
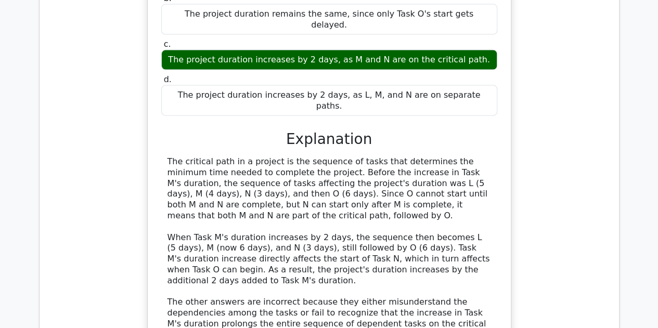
scroll to position [902, 0]
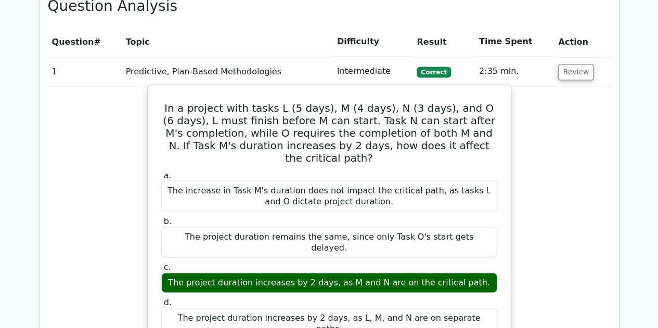
copy body "Idro Profile Settings Go Premium Certified Associate in Project Management Prep…"
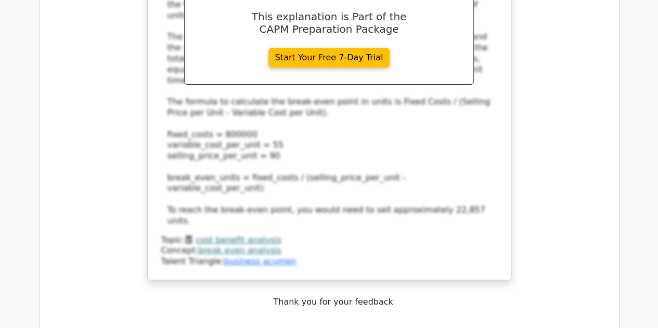
scroll to position [6060, 0]
